Goal: Transaction & Acquisition: Purchase product/service

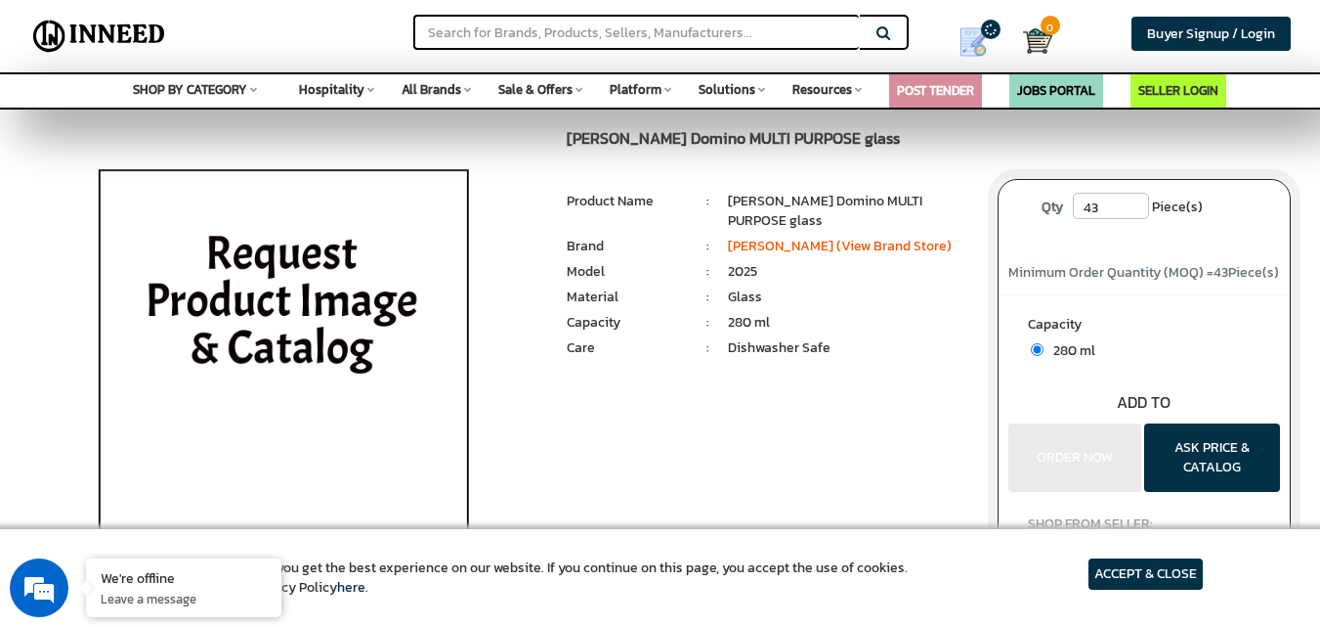
scroll to position [98, 0]
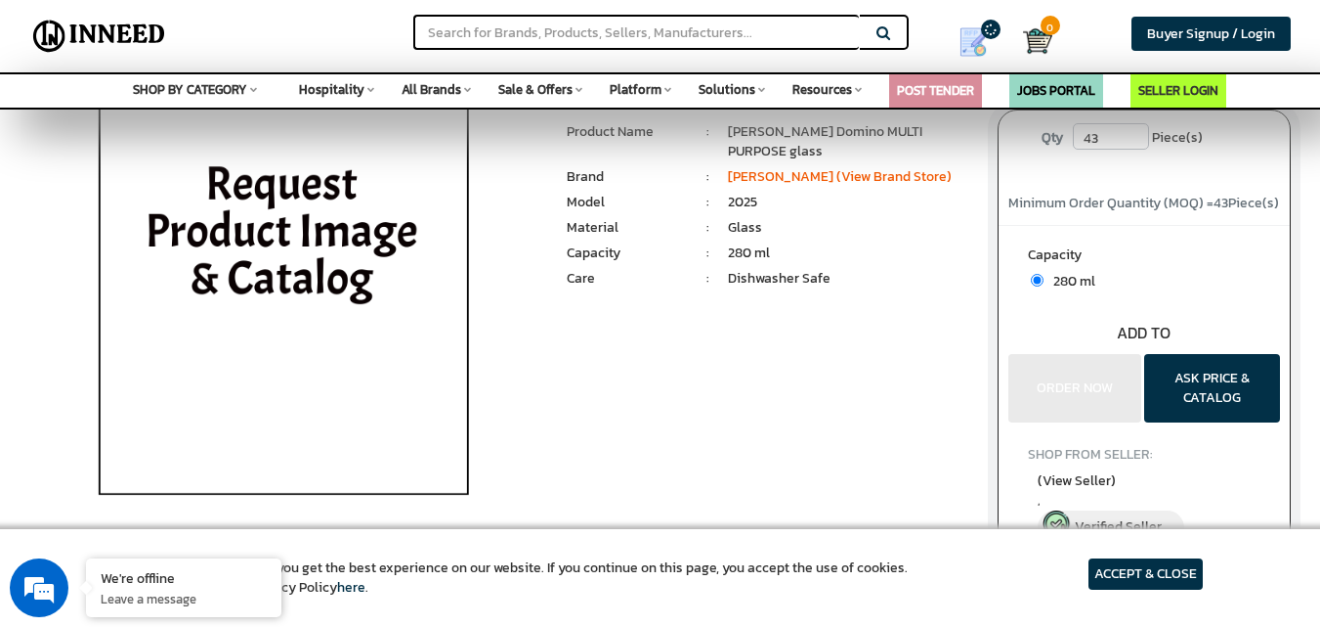
click at [1138, 576] on article "ACCEPT & CLOSE" at bounding box center [1146, 573] width 114 height 31
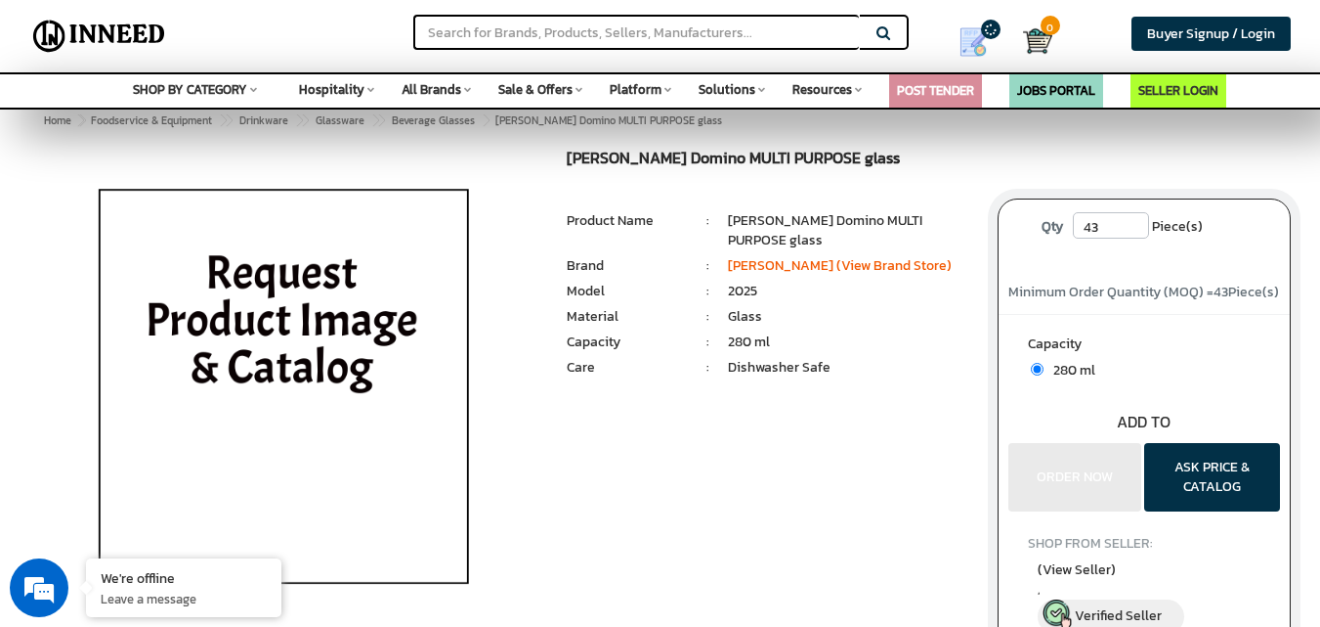
scroll to position [0, 0]
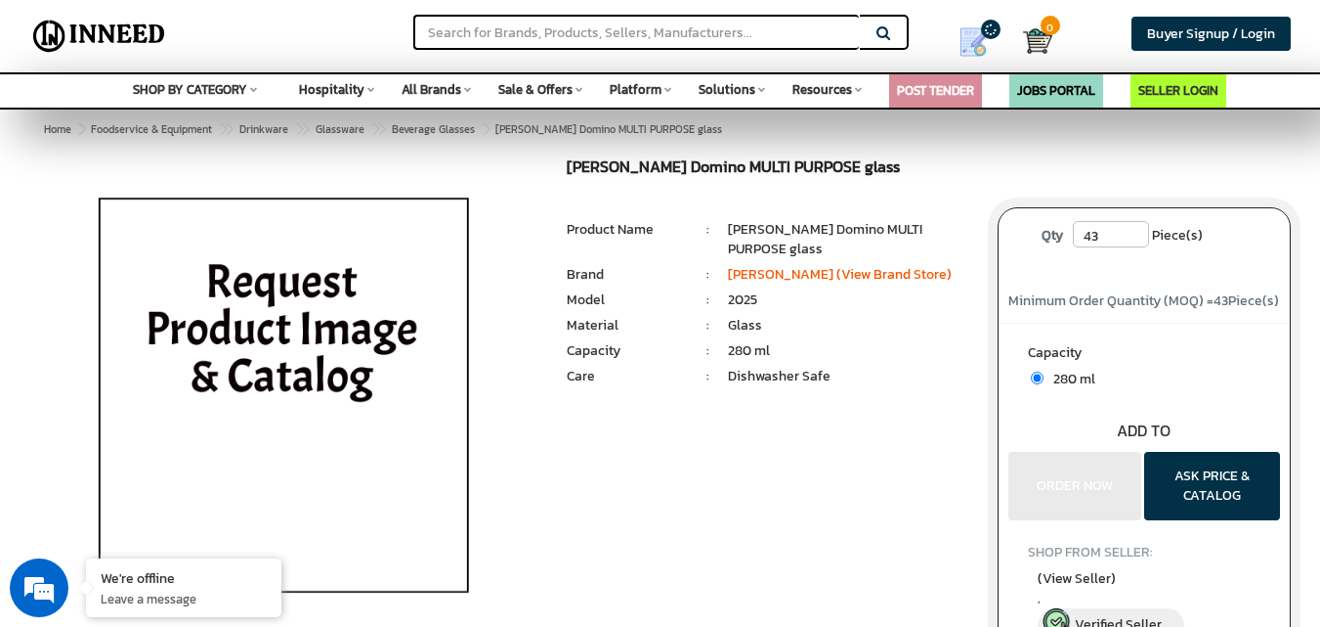
click at [304, 357] on img at bounding box center [284, 402] width 456 height 489
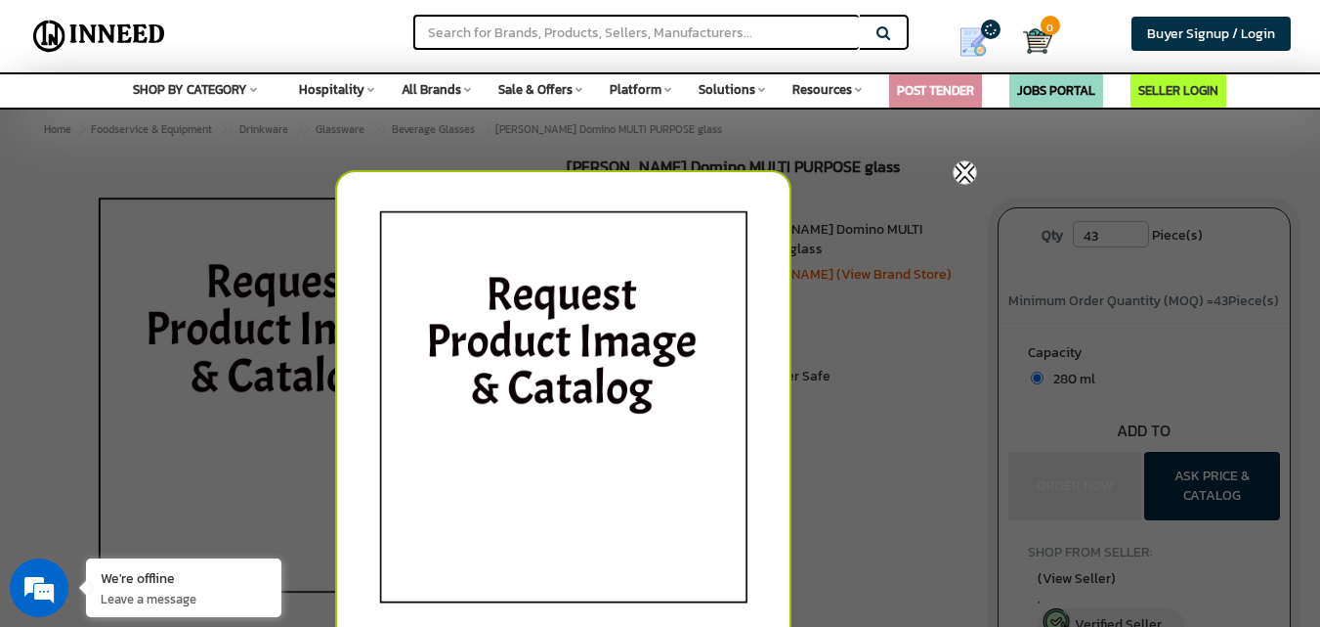
click at [1068, 141] on div at bounding box center [660, 313] width 1320 height 627
click at [152, 324] on div at bounding box center [660, 313] width 1320 height 627
click at [973, 166] on img at bounding box center [965, 172] width 24 height 24
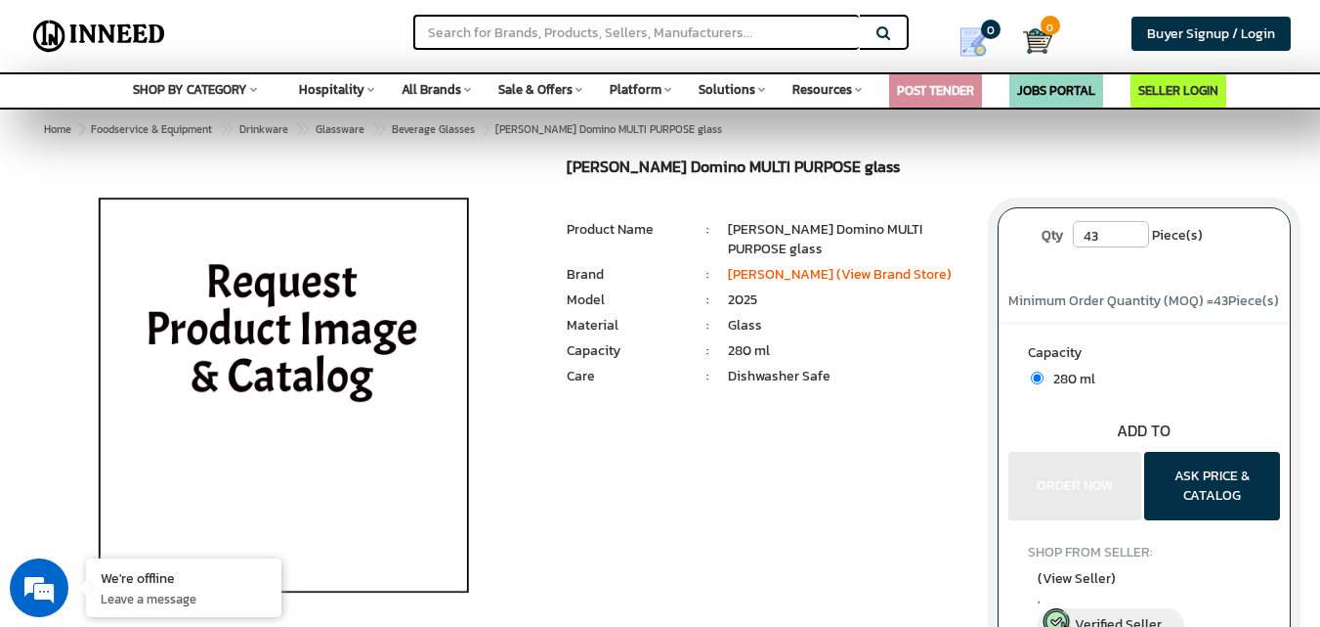
drag, startPoint x: 725, startPoint y: 227, endPoint x: 833, endPoint y: 251, distance: 110.3
click at [833, 220] on ul "Product Name : [PERSON_NAME] Domino MULTI PURPOSE glass" at bounding box center [767, 220] width 401 height 0
click at [341, 338] on img at bounding box center [284, 402] width 456 height 489
click at [341, 338] on div at bounding box center [284, 402] width 538 height 489
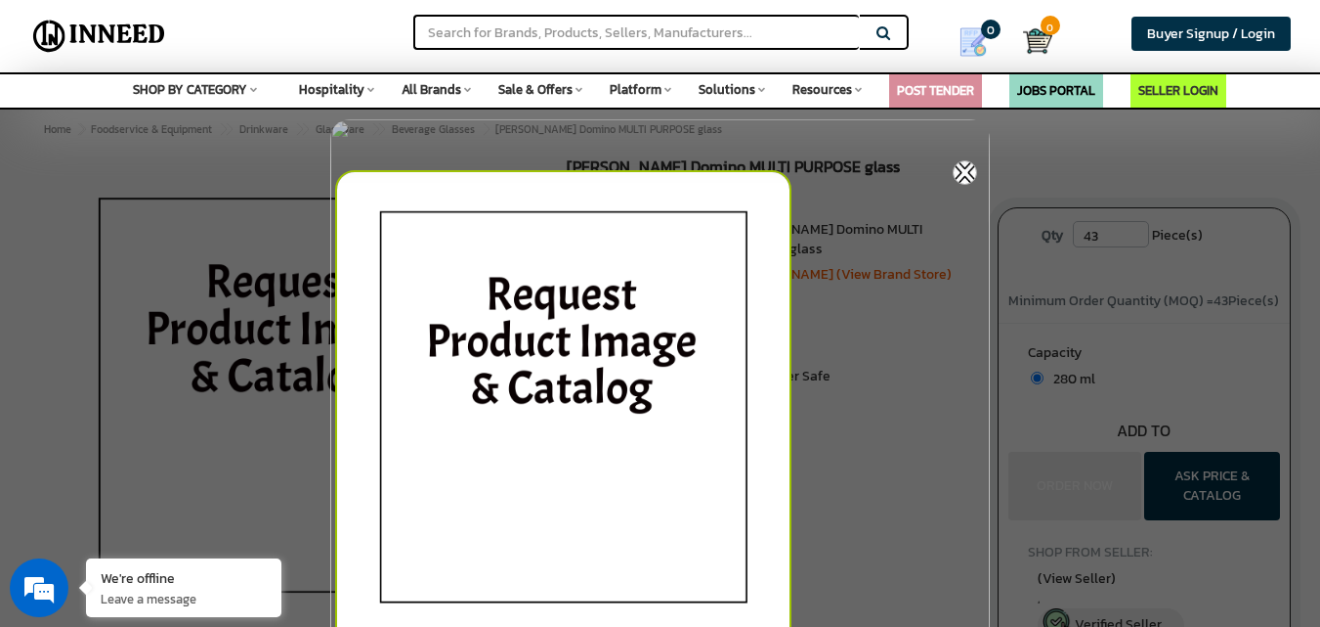
click at [956, 170] on img at bounding box center [965, 172] width 24 height 24
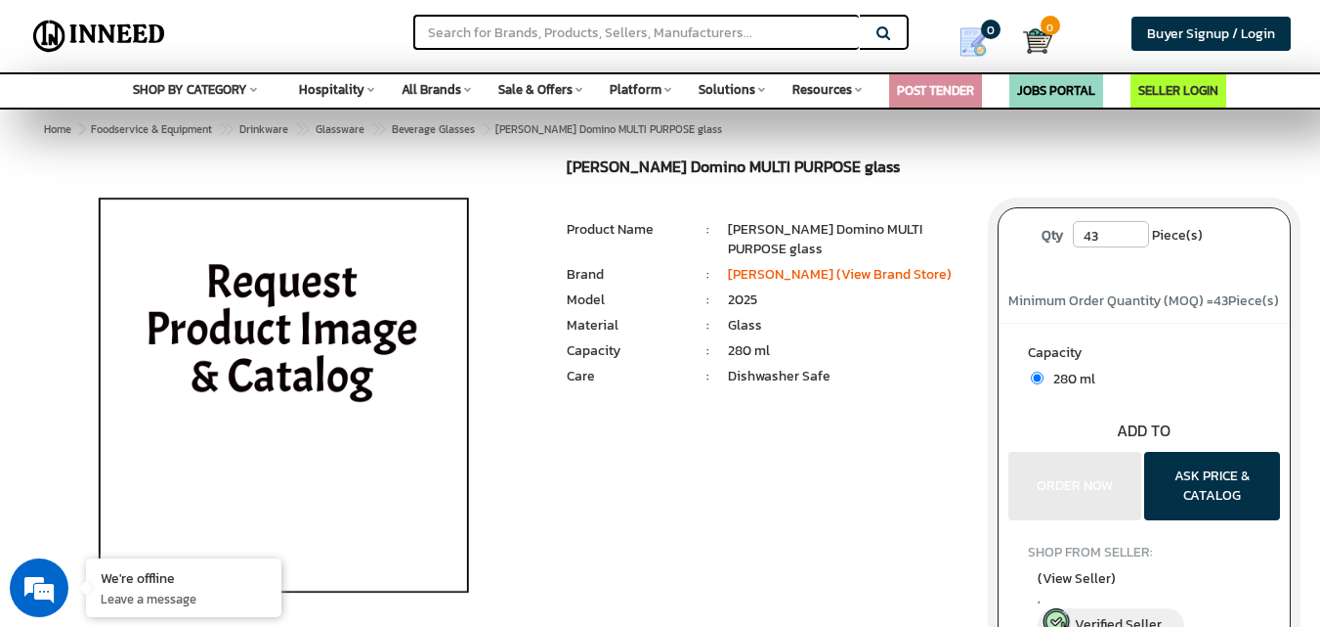
click at [732, 222] on li "[PERSON_NAME] Domino MULTI PURPOSE glass" at bounding box center [848, 239] width 240 height 39
drag, startPoint x: 728, startPoint y: 220, endPoint x: 821, endPoint y: 246, distance: 96.5
click at [821, 246] on li "[PERSON_NAME] Domino MULTI PURPOSE glass" at bounding box center [848, 239] width 240 height 39
click at [874, 331] on li "Glass" at bounding box center [848, 326] width 240 height 20
click at [554, 27] on input "text" at bounding box center [636, 32] width 446 height 35
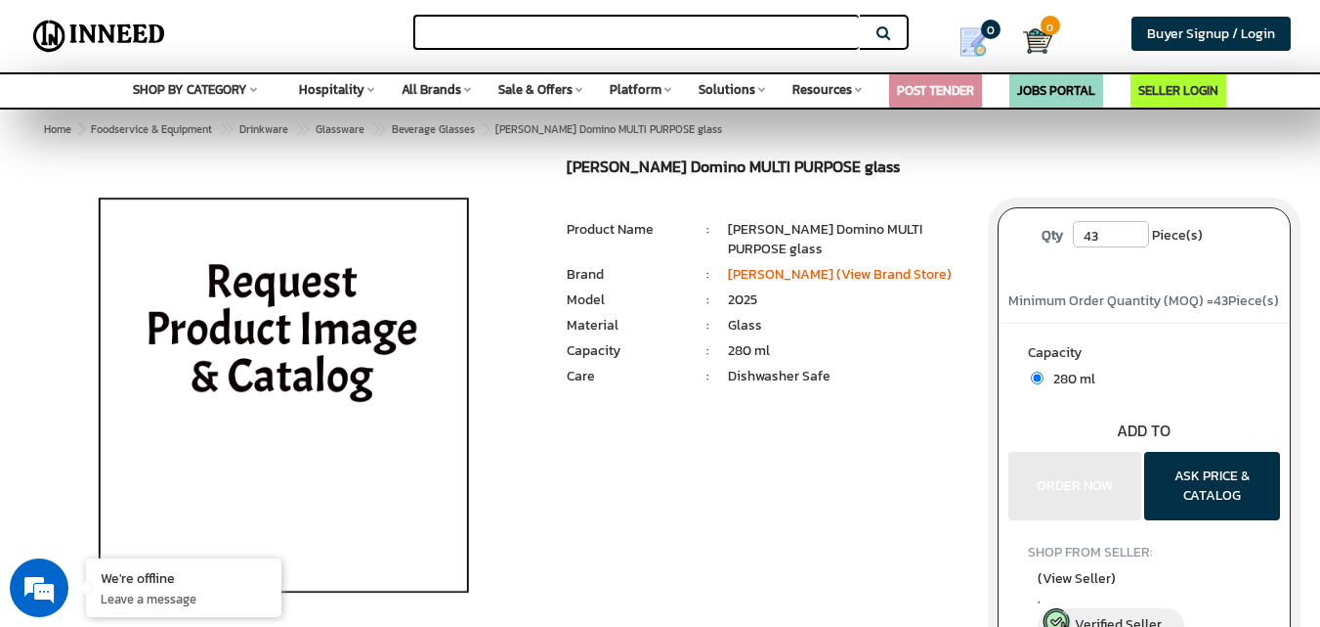
paste input "Nadir 0412 Desert Glass 300 ml (Set of 6)"
type input "Nadir 0412 Desert Glass 300 ml (Set of 6)"
click at [860, 15] on button "Search" at bounding box center [884, 32] width 49 height 35
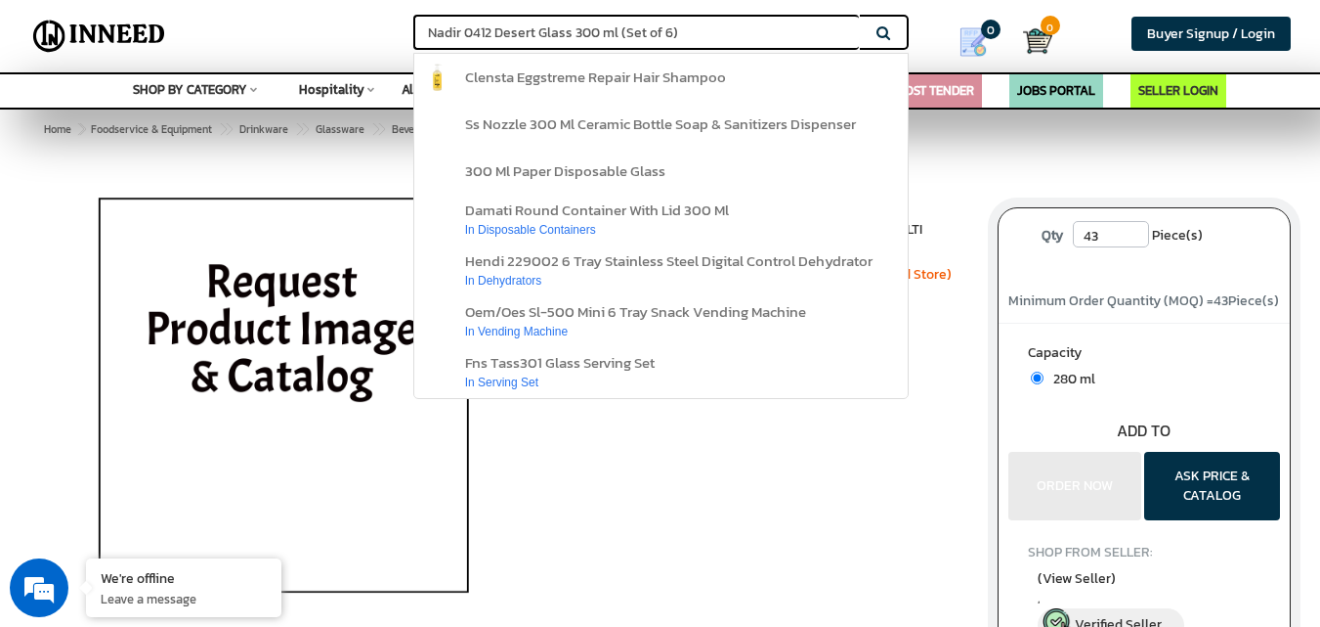
click at [699, 35] on input "Nadir 0412 Desert Glass 300 ml (Set of 6)" at bounding box center [636, 32] width 446 height 35
click at [860, 15] on button "Search" at bounding box center [884, 32] width 49 height 35
